Goal: Task Accomplishment & Management: Complete application form

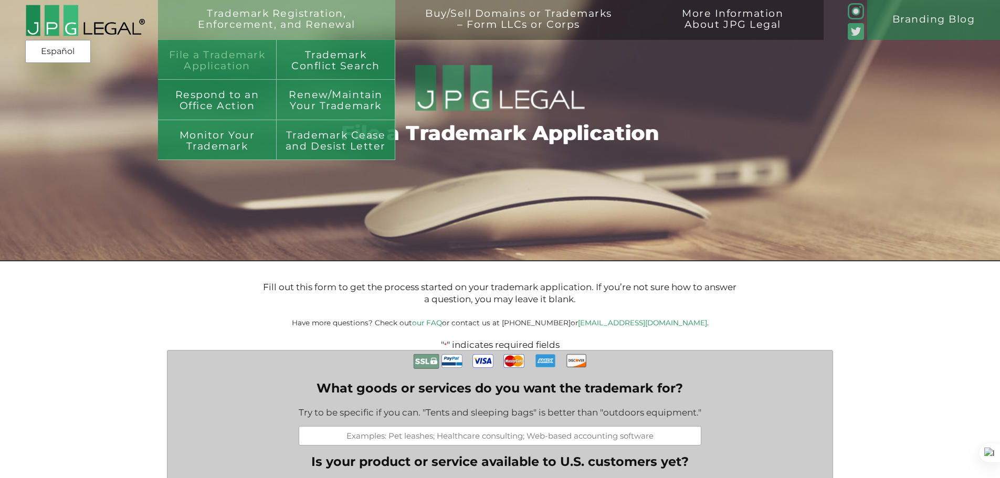
click at [237, 56] on link "File a Trademark Application" at bounding box center [217, 60] width 119 height 40
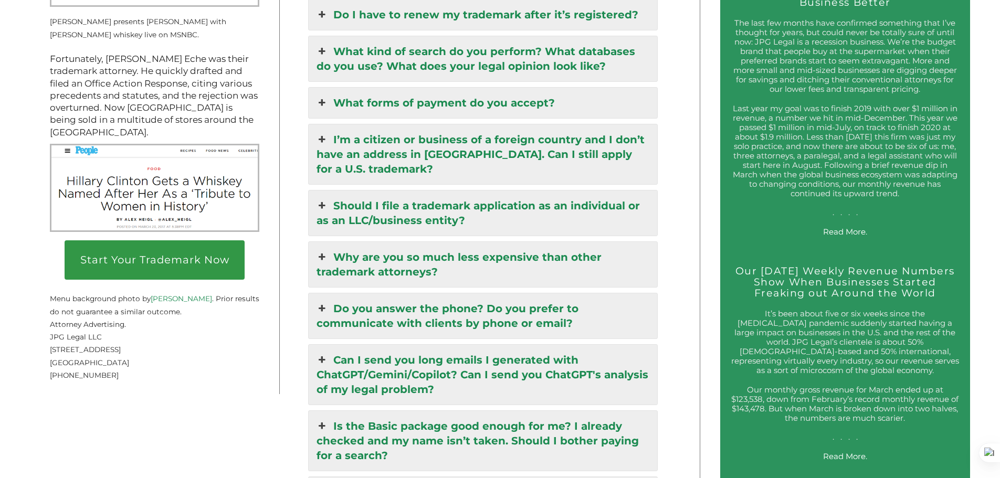
scroll to position [1784, 0]
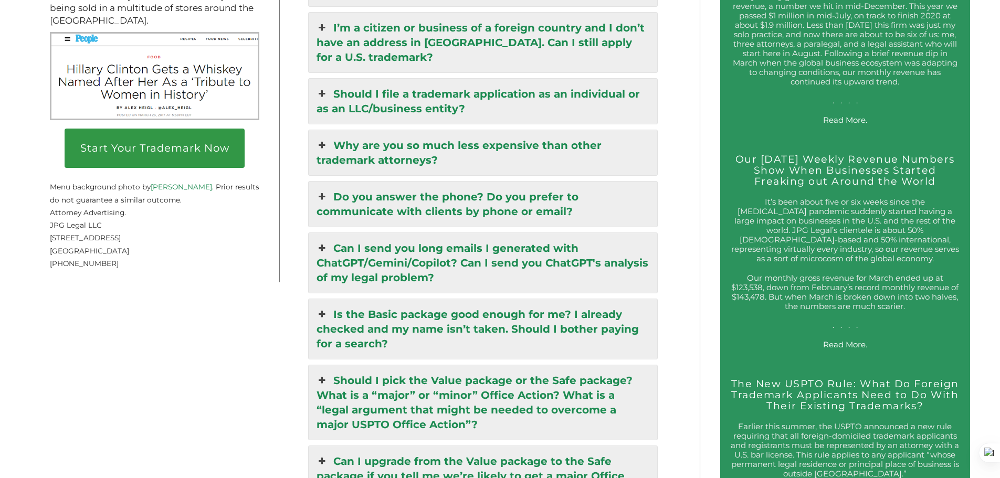
click at [581, 261] on link "Can I send you long emails I generated with ChatGPT/Gemini/Copilot? Can I send …" at bounding box center [483, 263] width 349 height 60
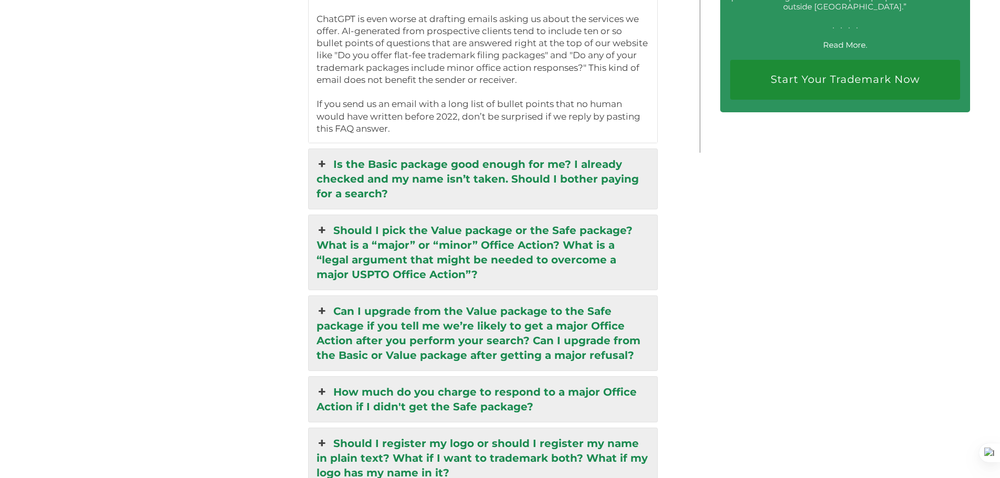
scroll to position [2277, 0]
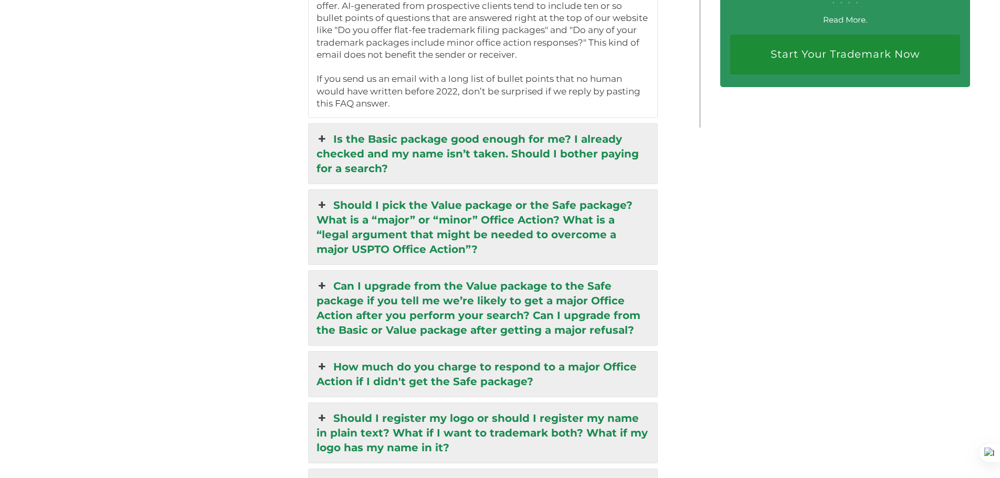
click at [502, 161] on link "Is the Basic package good enough for me? I already checked and my name isn’t ta…" at bounding box center [483, 154] width 349 height 60
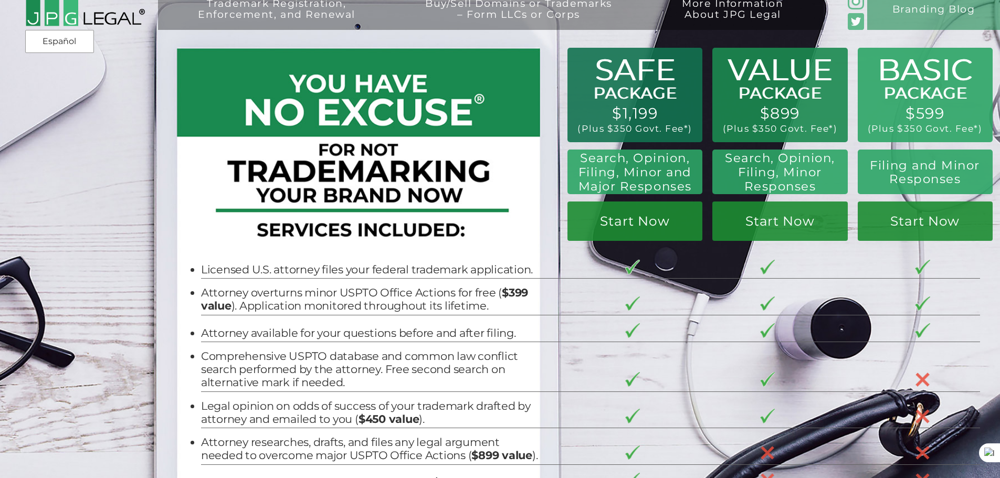
scroll to position [0, 0]
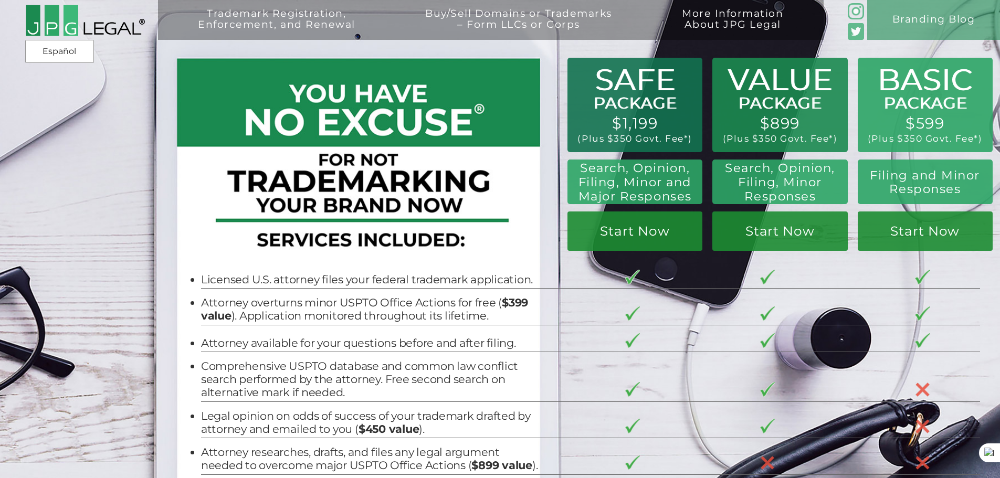
click at [578, 168] on div "Trademark Registration, Enforcement, and Renewal File a Trademark Application T…" at bounding box center [500, 90] width 1000 height 180
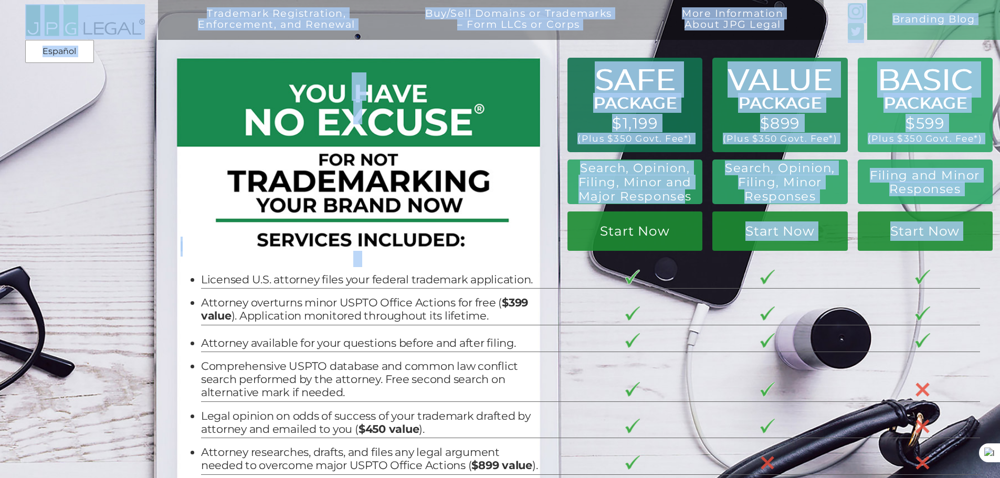
drag, startPoint x: 575, startPoint y: 171, endPoint x: 684, endPoint y: 200, distance: 113.1
click at [684, 30] on div "Trademark Registration, Enforcement, and Renewal File a Trademark Application T…" at bounding box center [500, 15] width 1000 height 30
click at [665, 192] on h2 "Search, Opinion, Filing, Minor and Major Responses" at bounding box center [635, 182] width 123 height 42
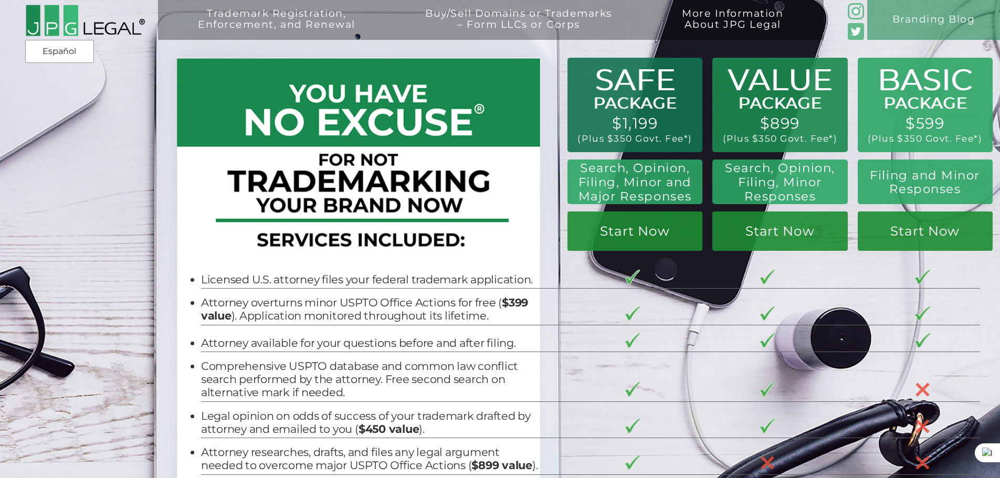
click at [694, 200] on div "Search, Opinion, Filing, Minor and Major Responses" at bounding box center [634, 182] width 135 height 45
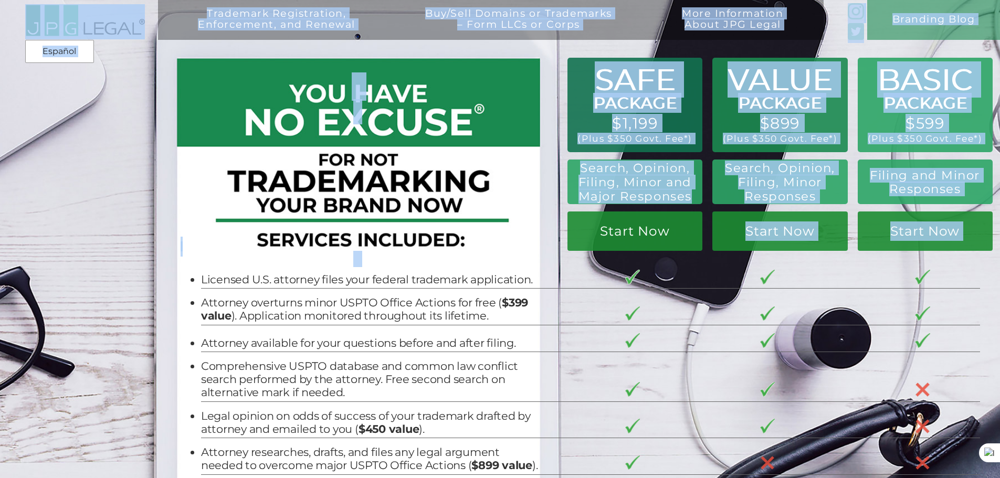
drag, startPoint x: 691, startPoint y: 198, endPoint x: 581, endPoint y: 170, distance: 113.3
click at [581, 30] on div "Trademark Registration, Enforcement, and Renewal File a Trademark Application T…" at bounding box center [500, 15] width 1000 height 30
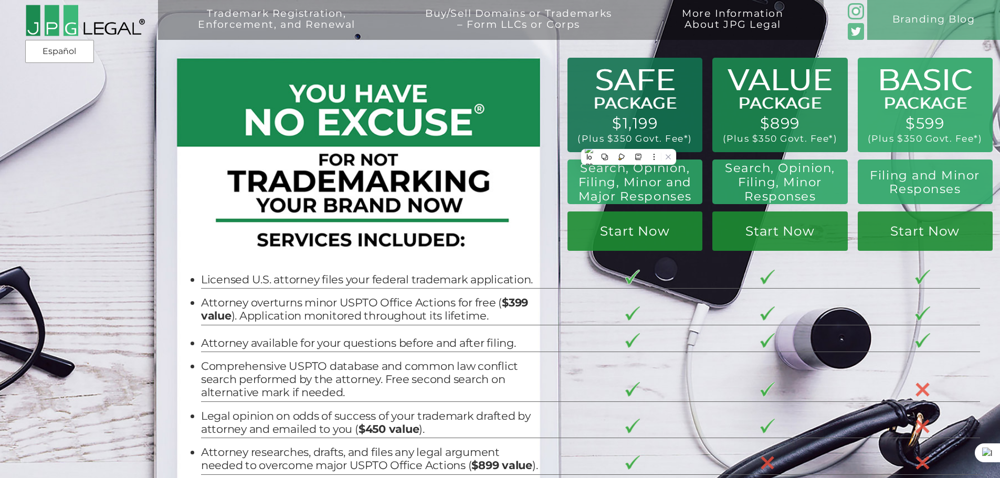
click at [658, 180] on div "Trademark Registration, Enforcement, and Renewal File a Trademark Application T…" at bounding box center [500, 90] width 1000 height 180
drag, startPoint x: 577, startPoint y: 170, endPoint x: 598, endPoint y: 176, distance: 21.4
click at [598, 176] on div "Trademark Registration, Enforcement, and Renewal File a Trademark Application T…" at bounding box center [500, 90] width 1000 height 180
click at [595, 188] on h2 "Search, Opinion, Filing, Minor and Major Responses" at bounding box center [635, 182] width 123 height 42
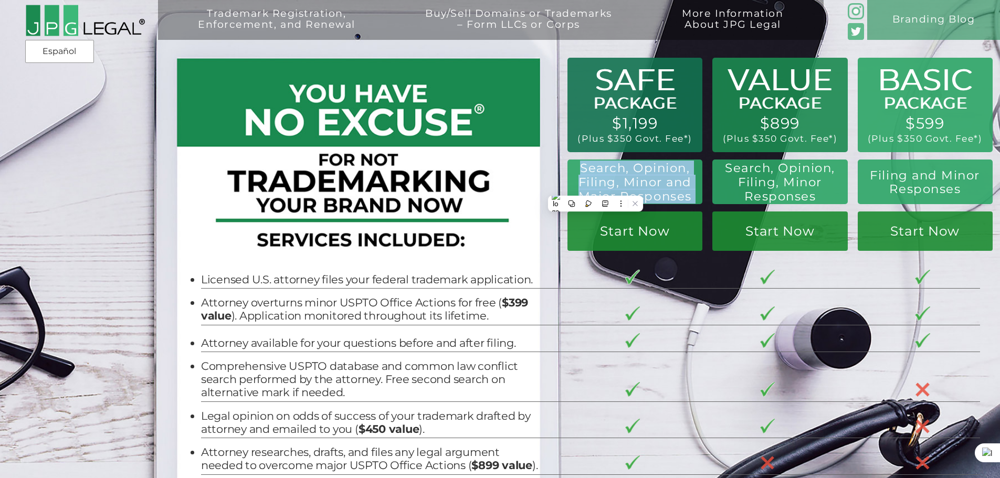
click at [595, 187] on h2 "Search, Opinion, Filing, Minor and Major Responses" at bounding box center [635, 182] width 123 height 42
copy div "Search, Opinion, Filing, Minor and Major Responses"
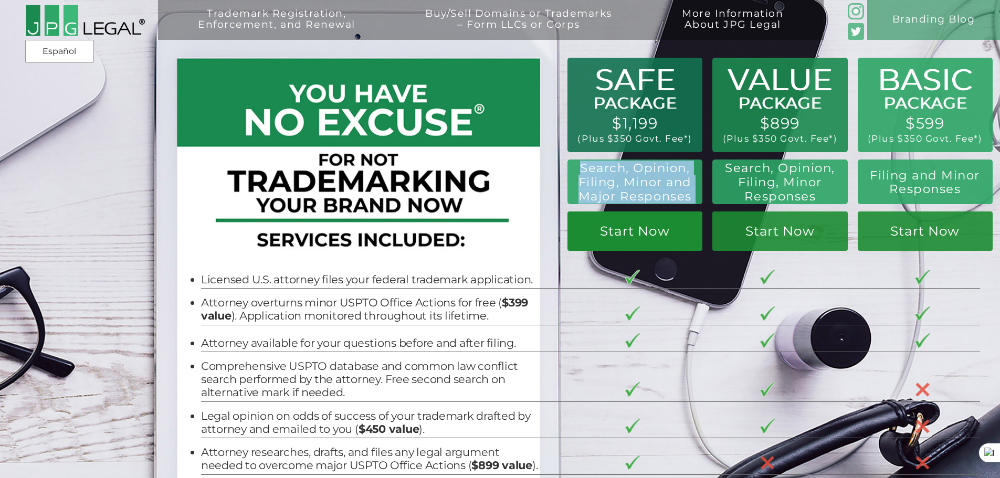
click at [661, 235] on link "Start Now" at bounding box center [634, 231] width 135 height 39
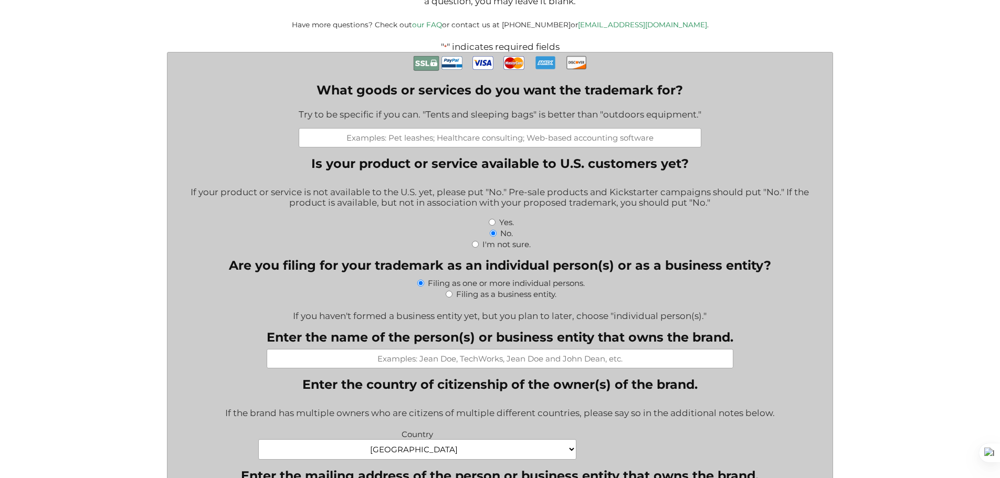
scroll to position [315, 0]
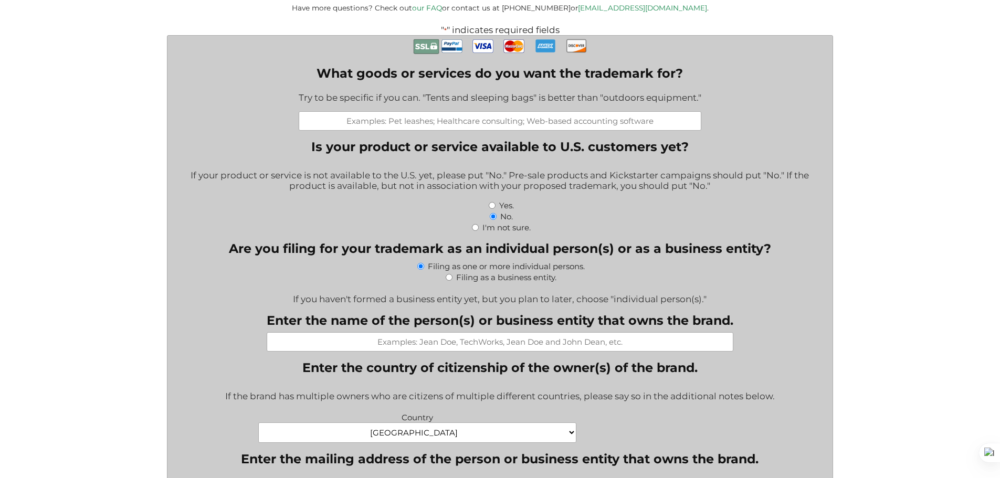
click at [448, 279] on input "Filing as a business entity." at bounding box center [449, 277] width 7 height 7
radio input "true"
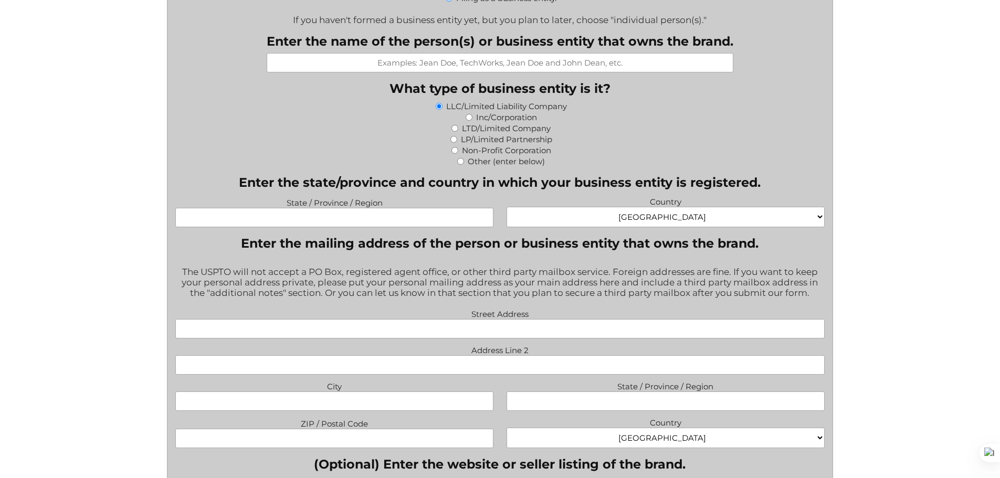
scroll to position [630, 0]
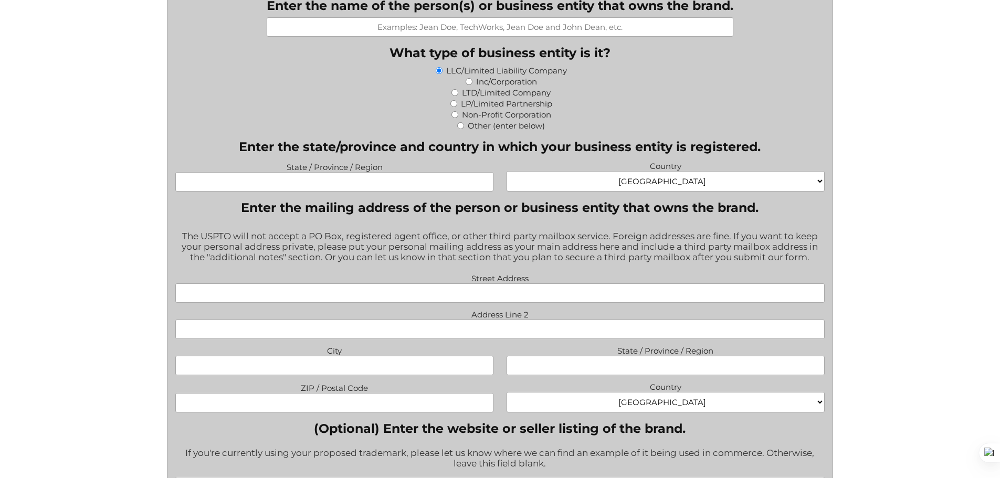
click at [319, 184] on input "State / Province / Region" at bounding box center [334, 181] width 318 height 19
type input "Virginia"
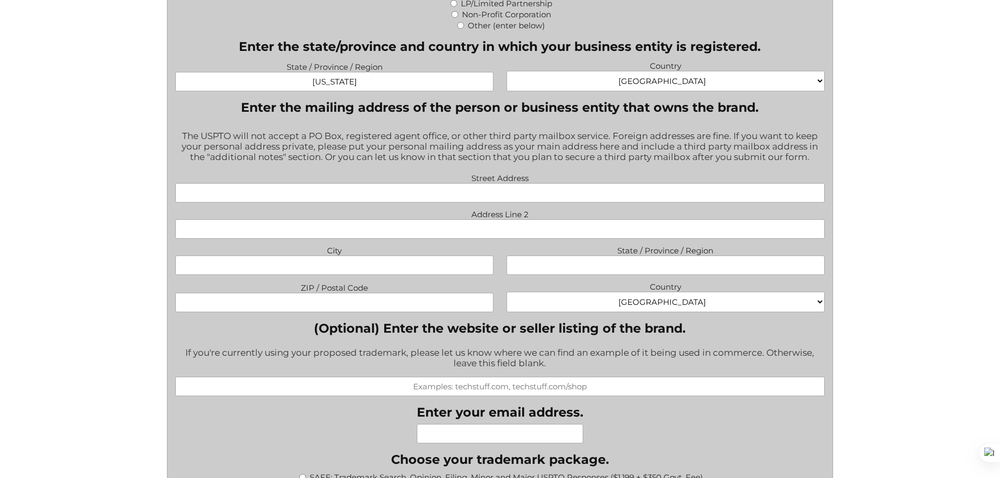
scroll to position [735, 0]
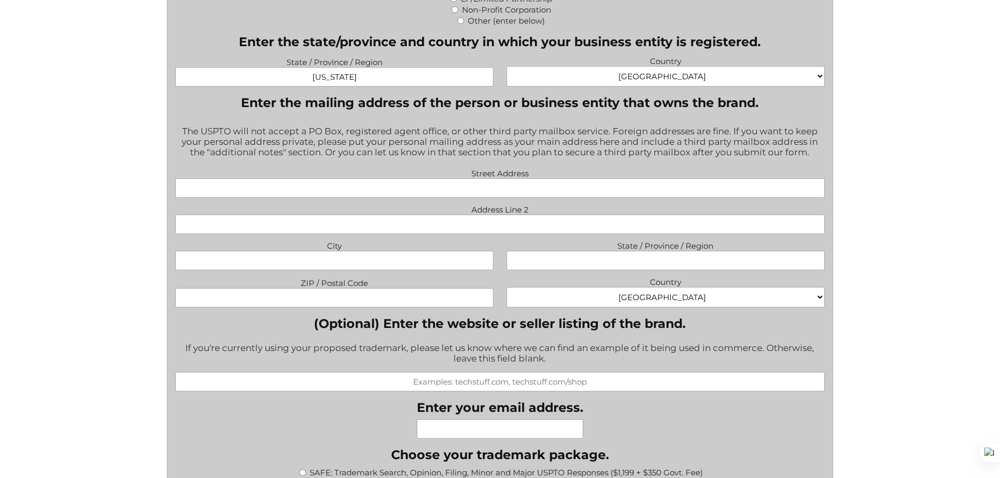
click at [505, 195] on input "Street Address" at bounding box center [499, 187] width 649 height 19
type input "13248 Woodland Pond Place"
type input "Herndon"
type input "VA"
type input "20171"
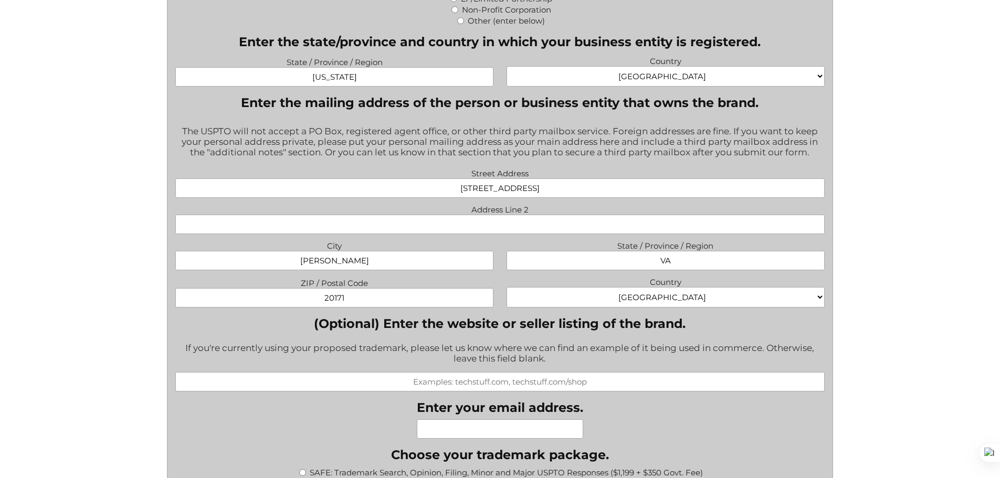
type input "djl674@gmail.com"
drag, startPoint x: 554, startPoint y: 431, endPoint x: 424, endPoint y: 430, distance: 130.2
click at [424, 430] on input "djl674@gmail.com" at bounding box center [500, 428] width 166 height 19
type input "jlyons@therootstandard.com"
type input "The Root Standard"
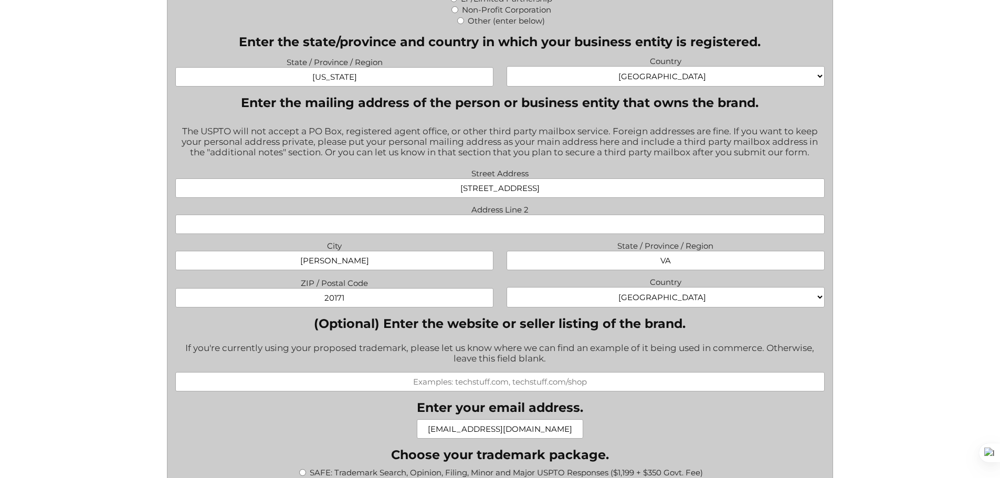
type input "Suite 120"
drag, startPoint x: 522, startPoint y: 231, endPoint x: 426, endPoint y: 225, distance: 96.2
click at [426, 225] on input "Suite 120" at bounding box center [499, 224] width 649 height 19
click at [721, 337] on div "(Optional) Enter the website or seller listing of the brand. If you're currentl…" at bounding box center [499, 354] width 649 height 76
click at [530, 390] on input "(Optional) Enter the website or seller listing of the brand." at bounding box center [499, 381] width 649 height 19
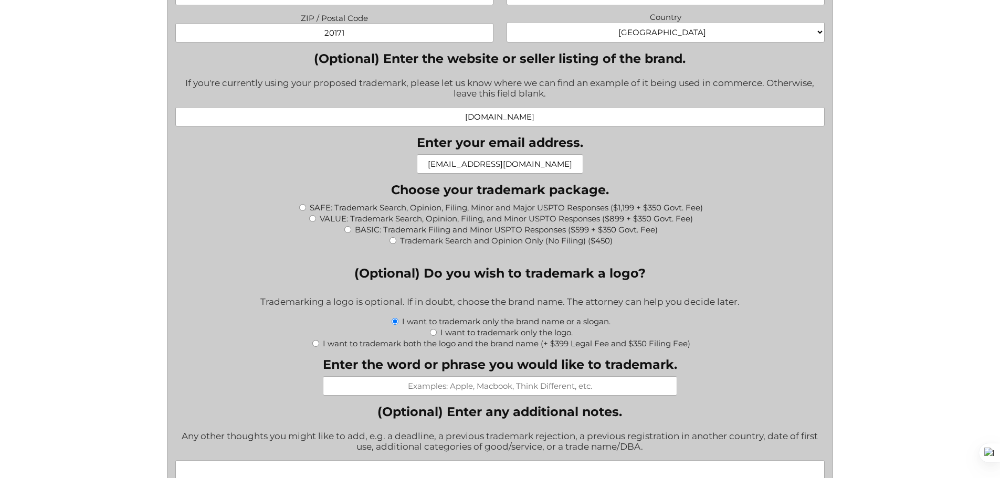
scroll to position [1050, 0]
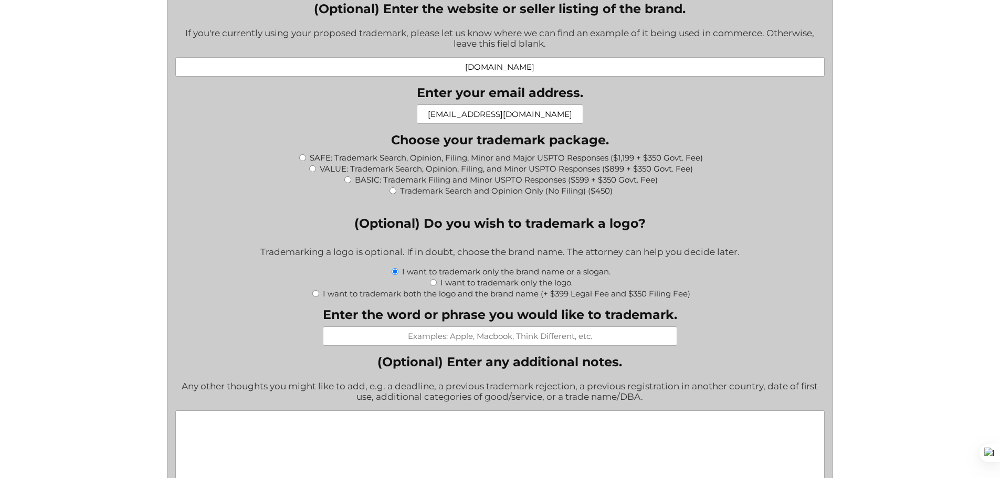
type input "www.therootstandard.com"
click at [303, 161] on input "SAFE: Trademark Search, Opinion, Filing, Minor and Major USPTO Responses ($1,19…" at bounding box center [302, 157] width 7 height 7
radio input "true"
type input "$1,549.00"
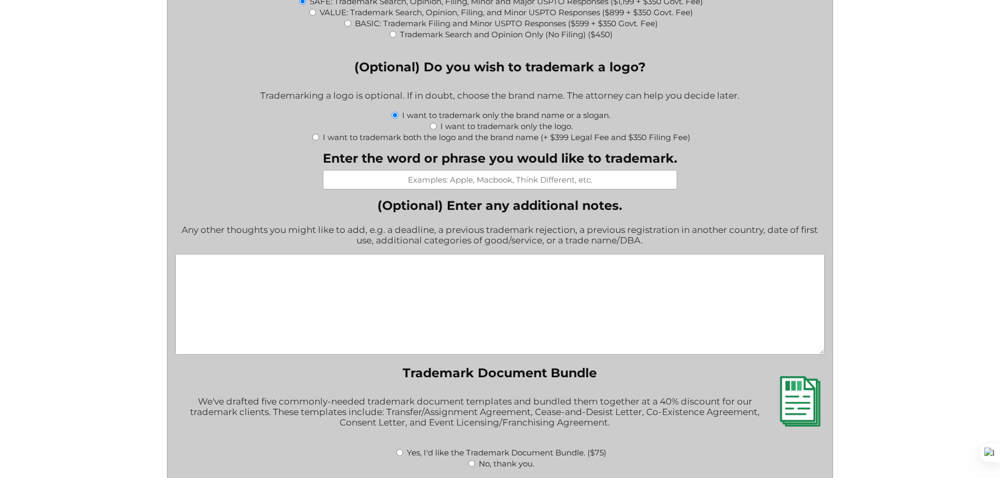
scroll to position [1207, 0]
click at [316, 139] on input "I want to trademark both the logo and the brand name (+ $399 Legal Fee and $350…" at bounding box center [315, 136] width 7 height 7
radio input "true"
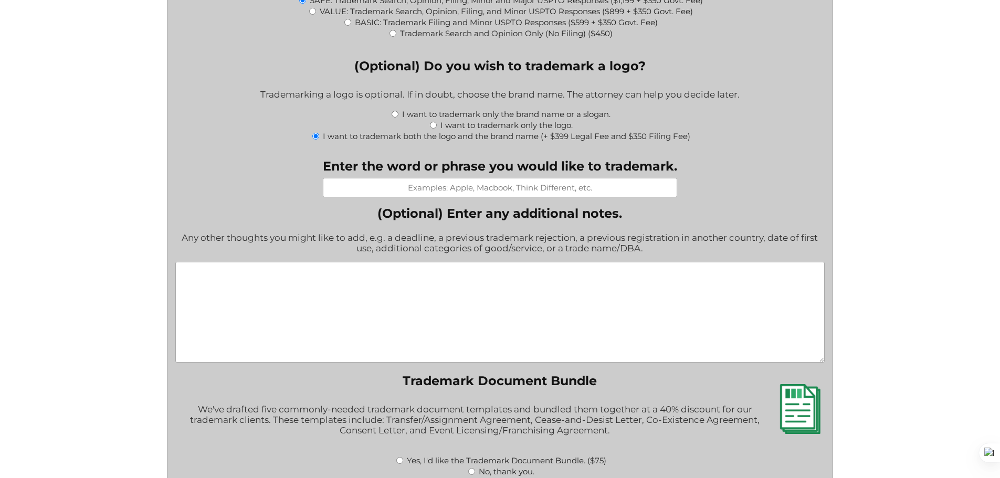
type input "$2,298.00"
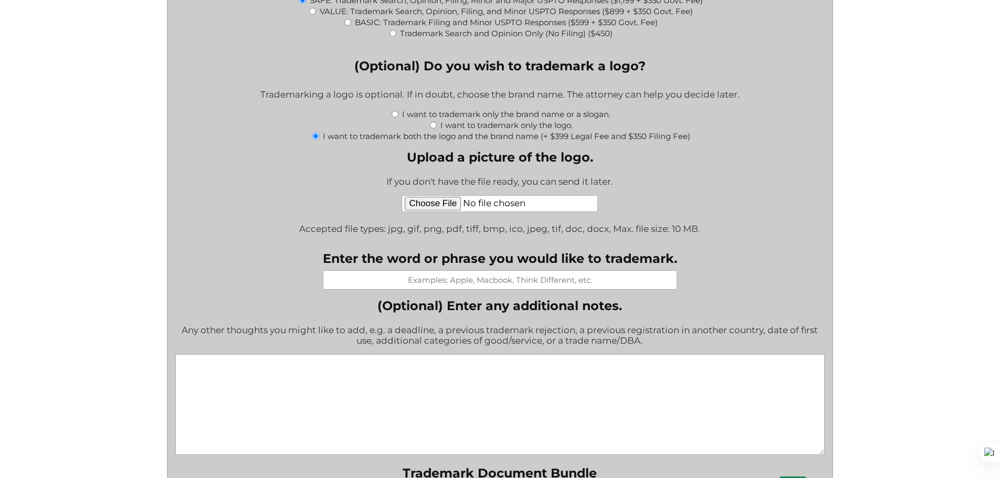
click at [437, 203] on input "Upload a picture of the logo." at bounding box center [499, 203] width 196 height 17
type input "C:\fakepath\The Root Standard Stacked Logo Final.ai"
